Goal: Check status: Check status

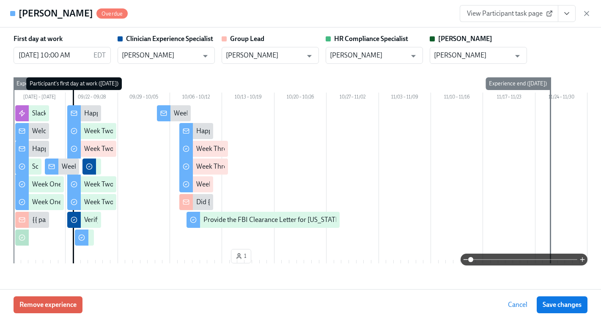
scroll to position [217, 0]
click at [585, 8] on div "View Participant task page" at bounding box center [524, 13] width 131 height 17
drag, startPoint x: 585, startPoint y: 14, endPoint x: 548, endPoint y: 127, distance: 119.6
click at [585, 14] on icon "button" at bounding box center [586, 13] width 8 height 8
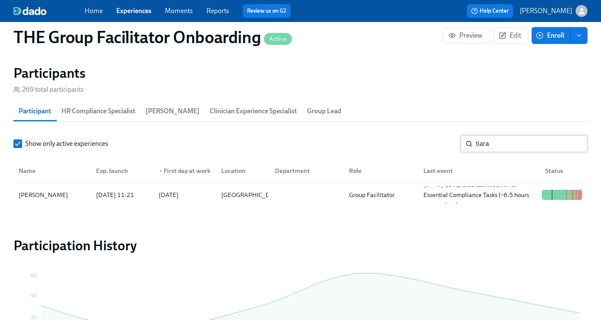
click at [508, 147] on input "tiara" at bounding box center [531, 143] width 112 height 17
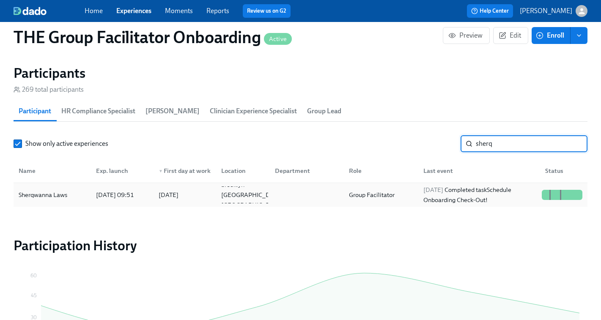
type input "sherq"
click at [500, 196] on div "[DATE] Completed task Schedule Onboarding Check-Out!" at bounding box center [479, 195] width 118 height 20
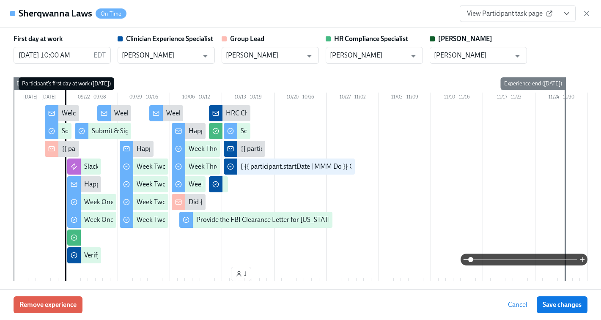
click at [563, 11] on icon "View task page" at bounding box center [566, 13] width 8 height 8
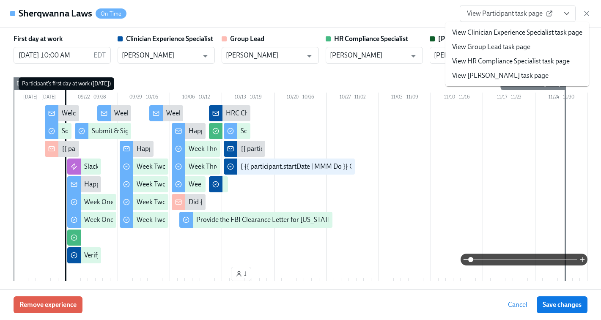
click at [490, 31] on link "View Clinician Experience Specialist task page" at bounding box center [517, 32] width 130 height 9
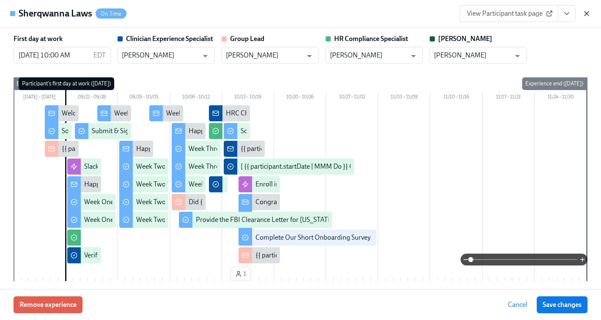
click at [589, 11] on icon "button" at bounding box center [586, 13] width 8 height 8
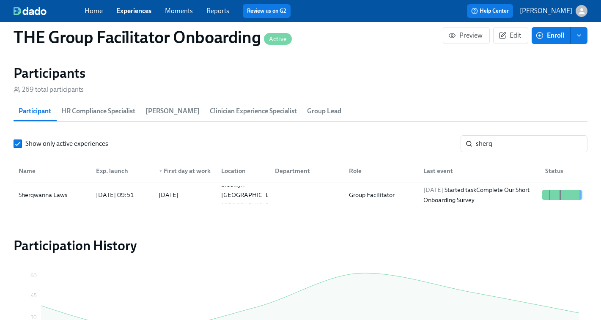
click at [587, 19] on div "Home Experiences Moments Reports Review us on G2 Help Center [PERSON_NAME]" at bounding box center [300, 11] width 601 height 22
click at [132, 11] on link "Experiences" at bounding box center [133, 11] width 35 height 8
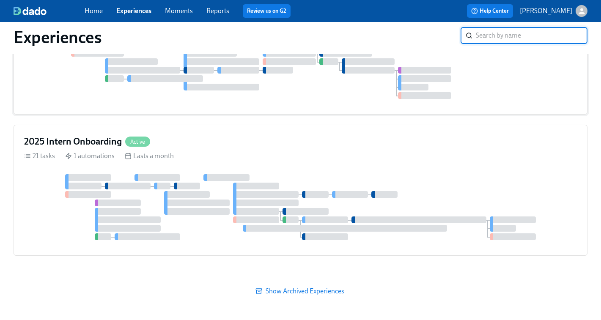
click at [326, 99] on div at bounding box center [300, 66] width 552 height 66
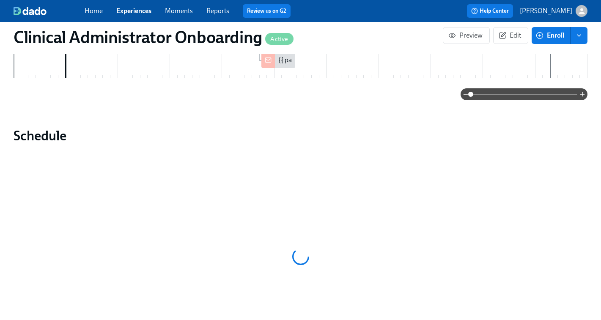
scroll to position [616, 0]
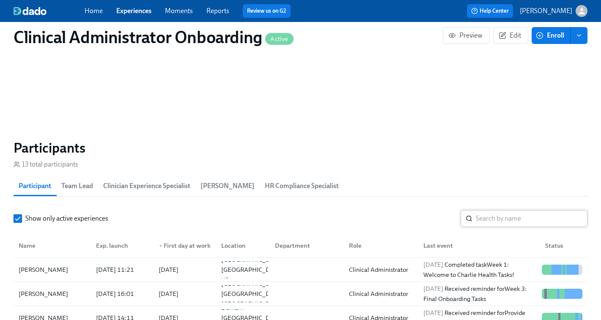
click at [487, 210] on input "search" at bounding box center [531, 218] width 112 height 17
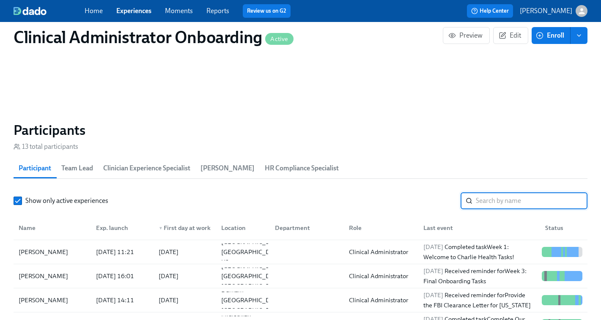
scroll to position [0, 6231]
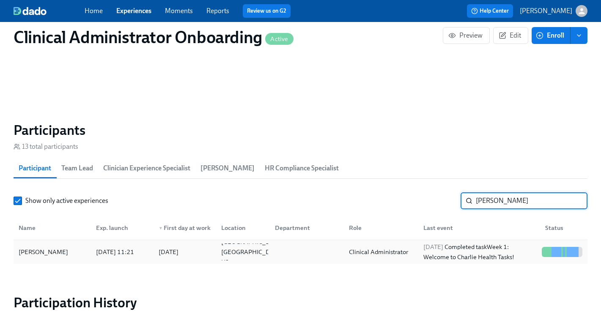
type input "[PERSON_NAME]"
click at [488, 246] on div "[DATE] Completed task Week 1: Welcome to [PERSON_NAME] Health Tasks!" at bounding box center [479, 252] width 118 height 20
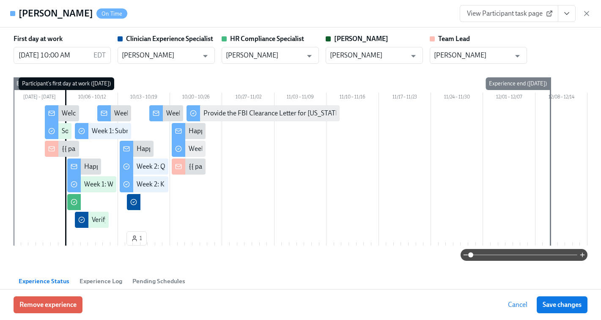
click at [520, 12] on span "View Participant task page" at bounding box center [509, 13] width 84 height 8
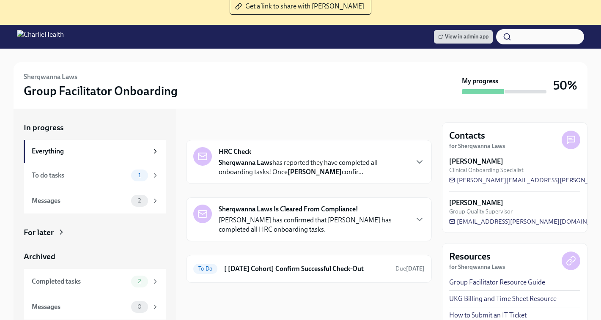
scroll to position [95, 0]
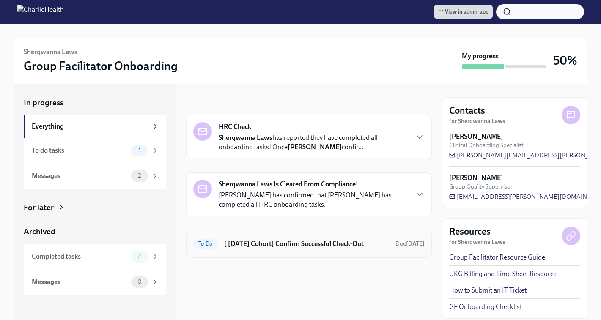
click at [271, 246] on h6 "[ [DATE] Cohort] Confirm Successful Check-Out" at bounding box center [306, 243] width 164 height 9
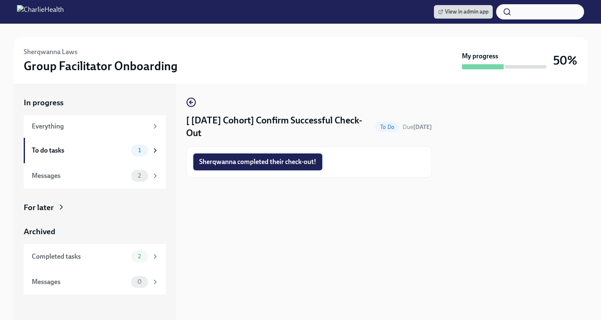
click at [265, 161] on span "Sherqwanna completed their check-out!" at bounding box center [257, 162] width 117 height 8
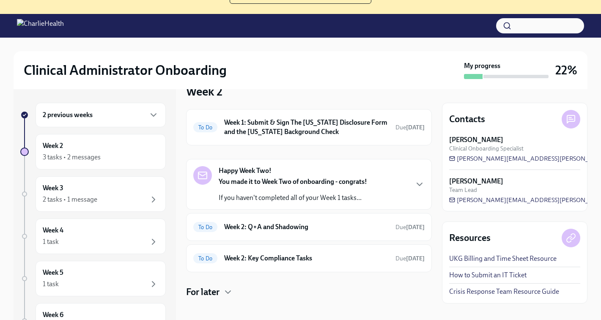
scroll to position [87, 0]
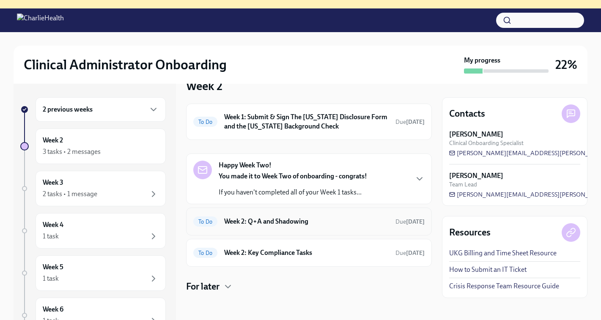
click at [276, 219] on h6 "Week 2: Q+A and Shadowing" at bounding box center [306, 221] width 164 height 9
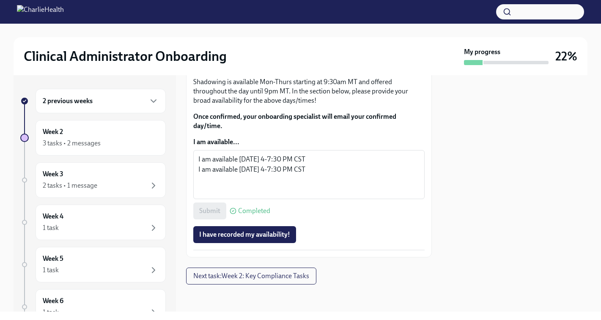
scroll to position [519, 0]
